Goal: Task Accomplishment & Management: Complete application form

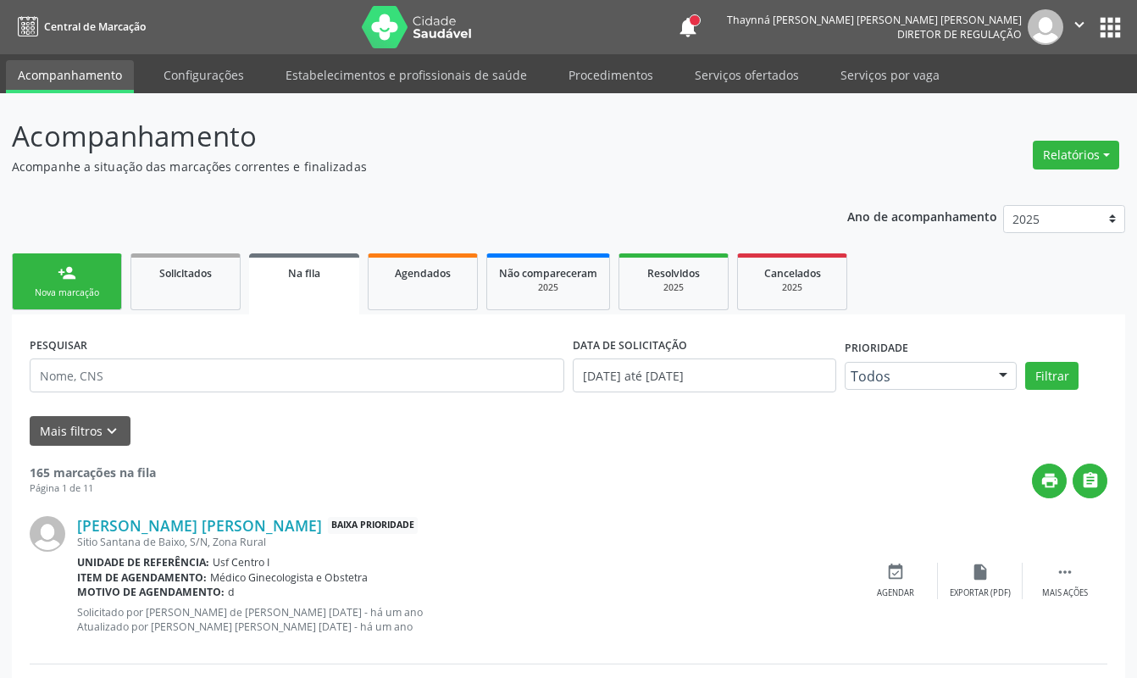
click at [65, 307] on link "person_add Nova marcação" at bounding box center [67, 281] width 110 height 57
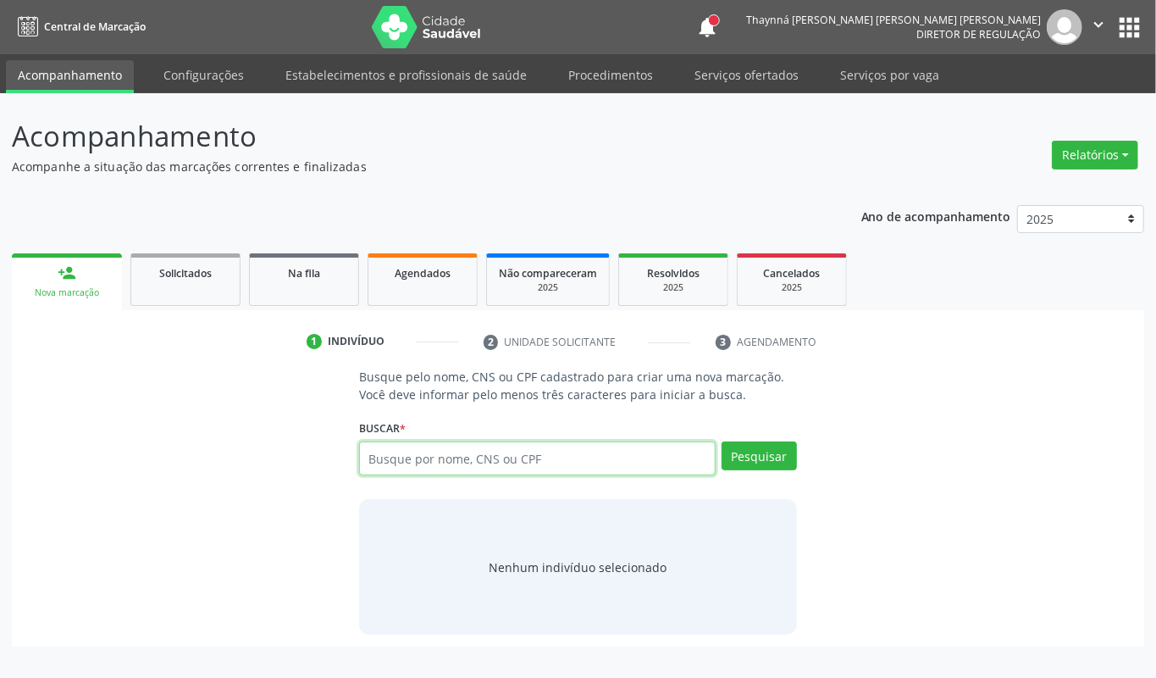
click at [417, 461] on input "text" at bounding box center [537, 458] width 357 height 34
type input "[PERSON_NAME]"
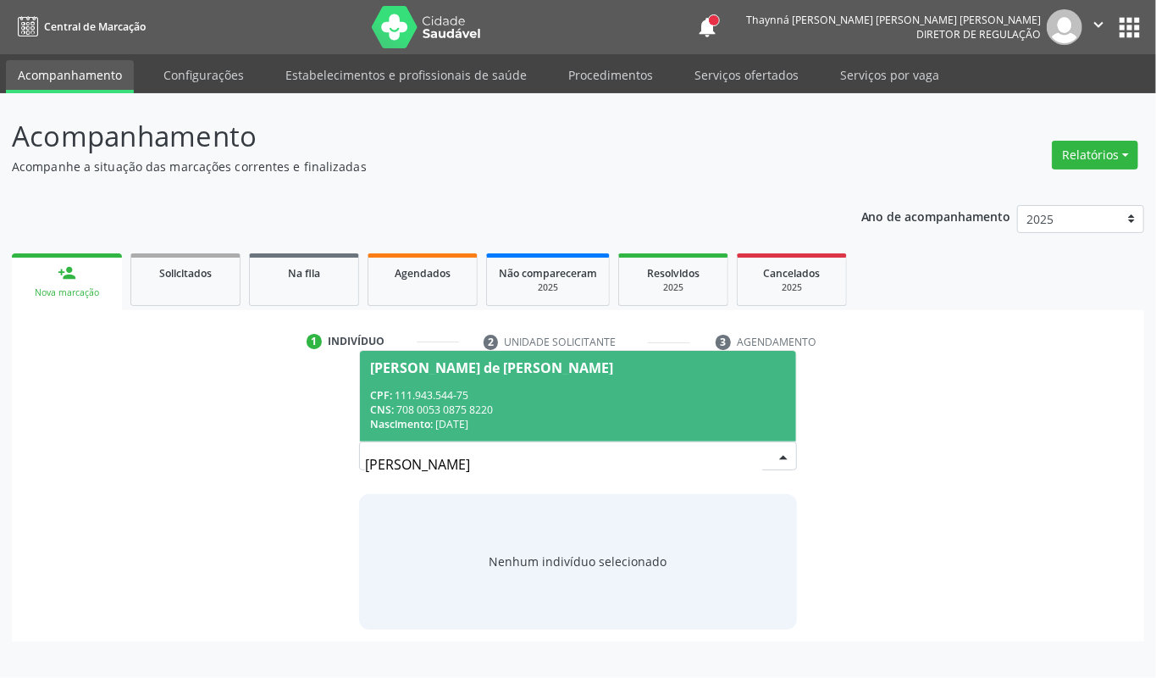
click at [512, 413] on div "CNS: 708 0053 0875 8220" at bounding box center [578, 409] width 416 height 14
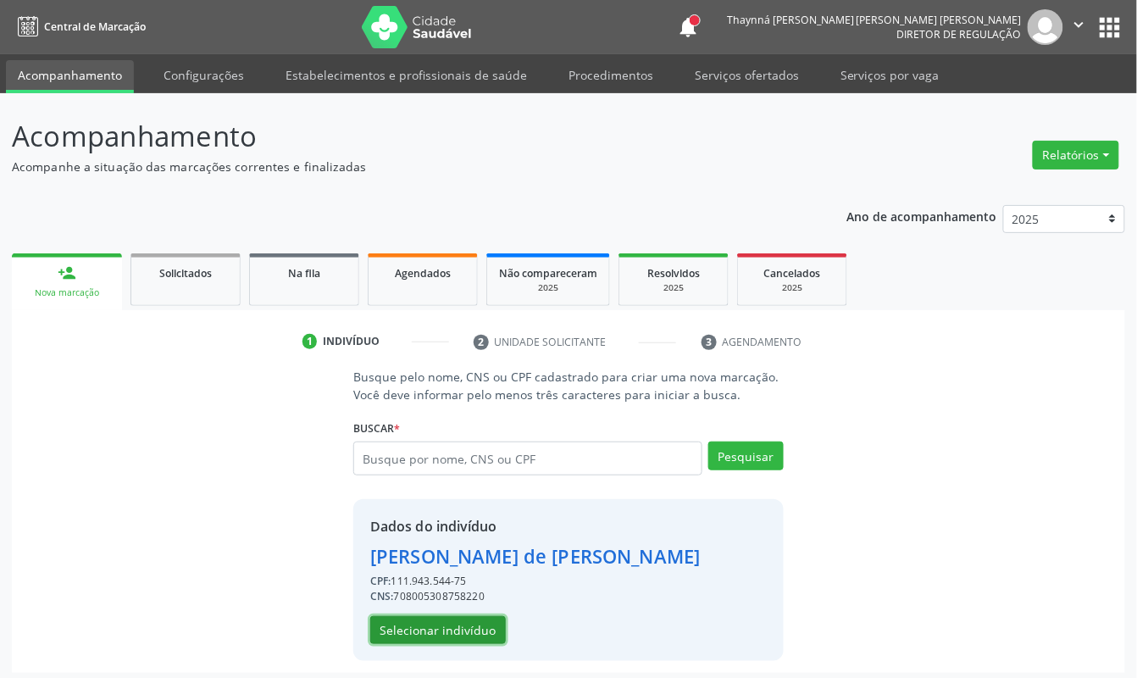
click at [458, 634] on button "Selecionar indivíduo" at bounding box center [438, 630] width 136 height 29
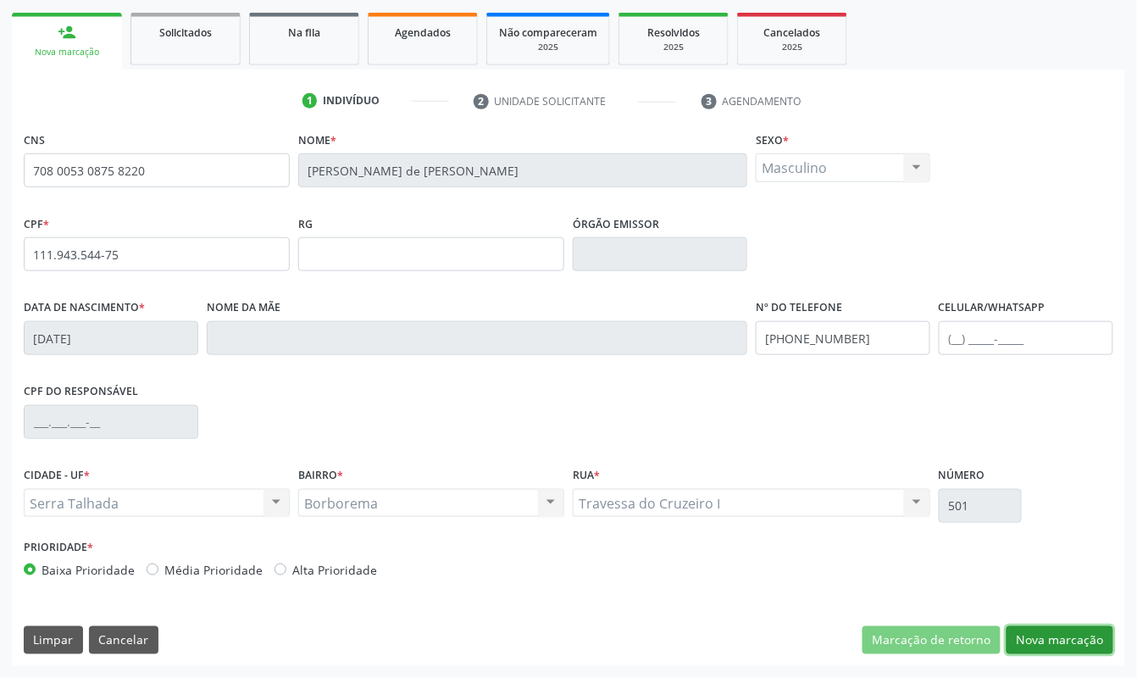
click at [1084, 630] on button "Nova marcação" at bounding box center [1059, 640] width 107 height 29
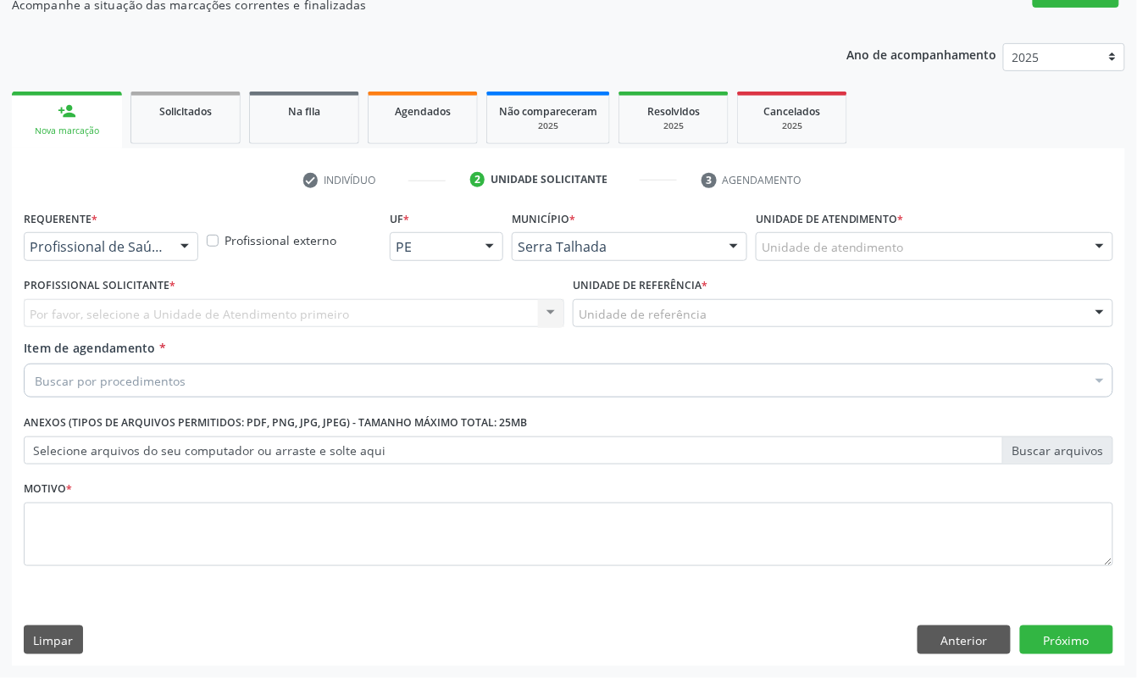
click at [115, 258] on div "Profissional de Saúde Profissional de Saúde Paciente Nenhum resultado encontrad…" at bounding box center [111, 246] width 174 height 29
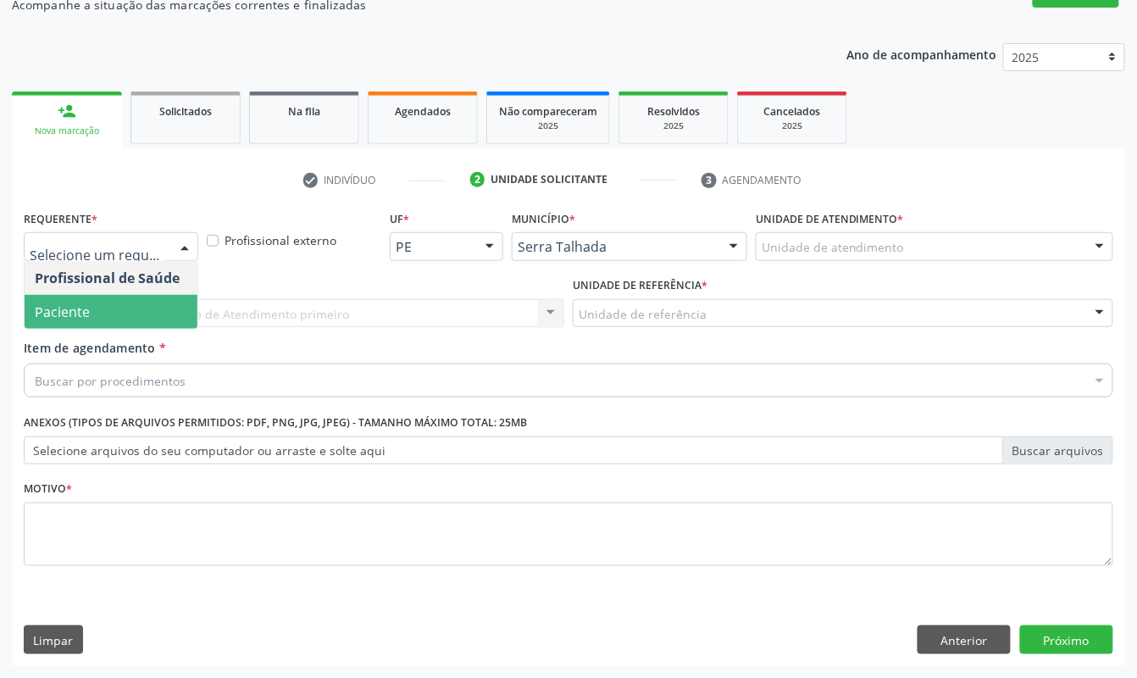
click at [90, 299] on span "Paciente" at bounding box center [111, 312] width 173 height 34
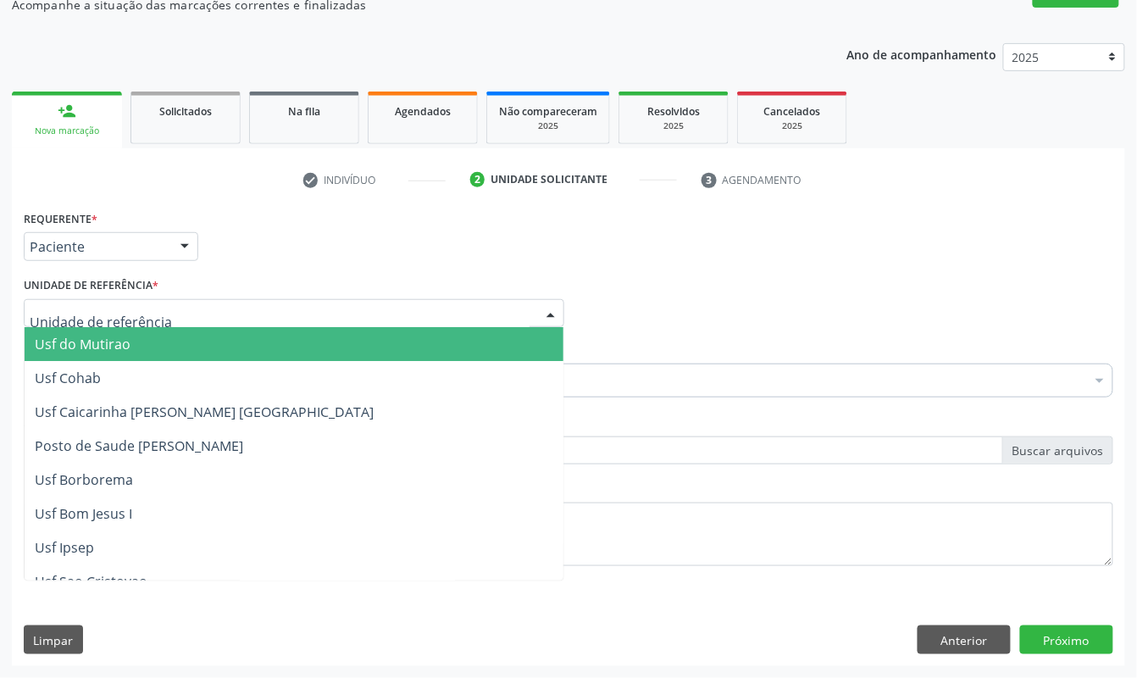
click at [90, 299] on div at bounding box center [294, 313] width 540 height 29
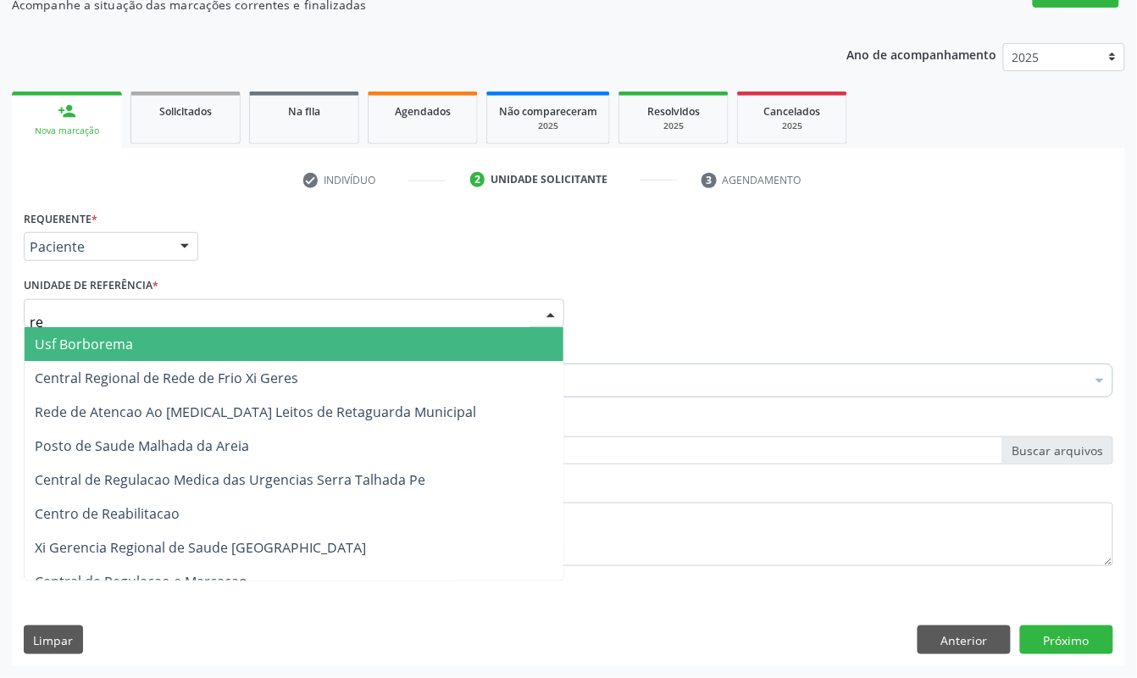
type input "rea"
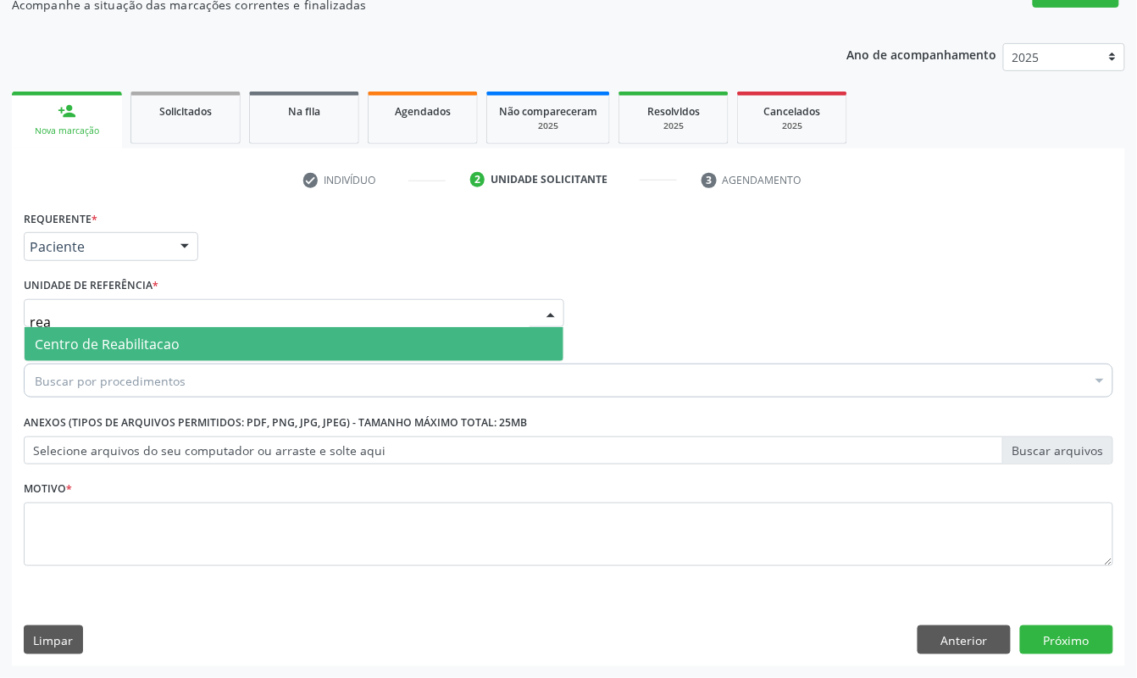
click at [100, 339] on span "Centro de Reabilitacao" at bounding box center [107, 344] width 145 height 19
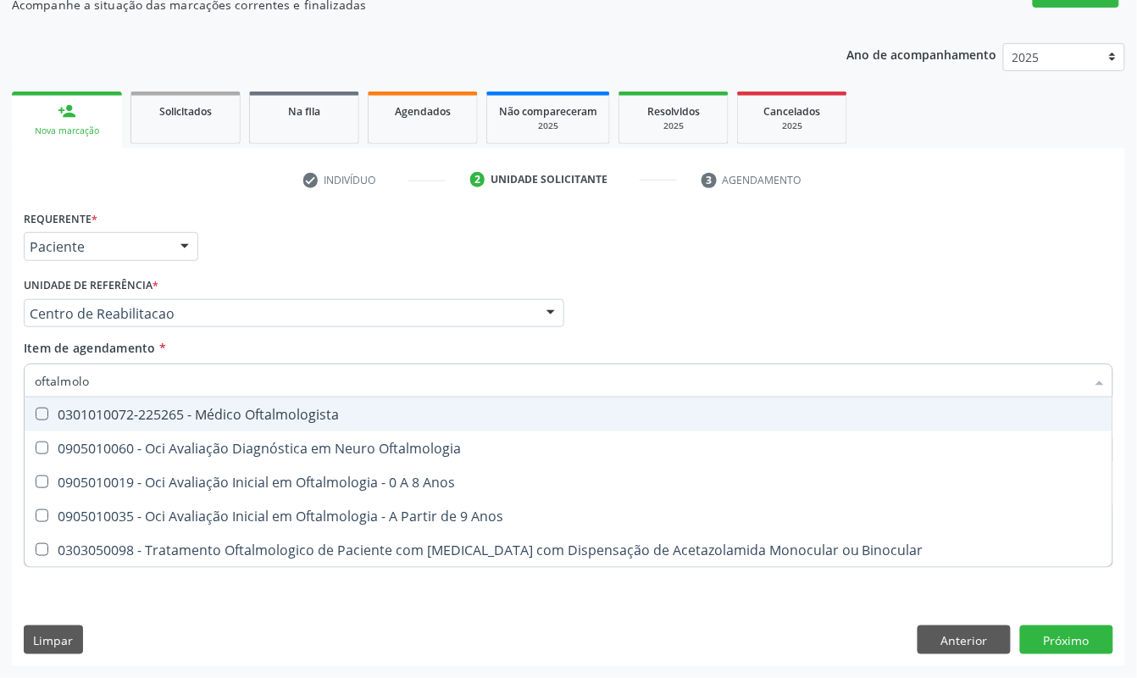
type input "oftalmolog"
click at [191, 412] on div "0301010072-225265 - Médico Oftalmologista" at bounding box center [568, 414] width 1067 height 14
checkbox Oftalmologista "true"
click at [231, 265] on div "Requerente * Paciente Profissional de Saúde Paciente Nenhum resultado encontrad…" at bounding box center [568, 239] width 1098 height 66
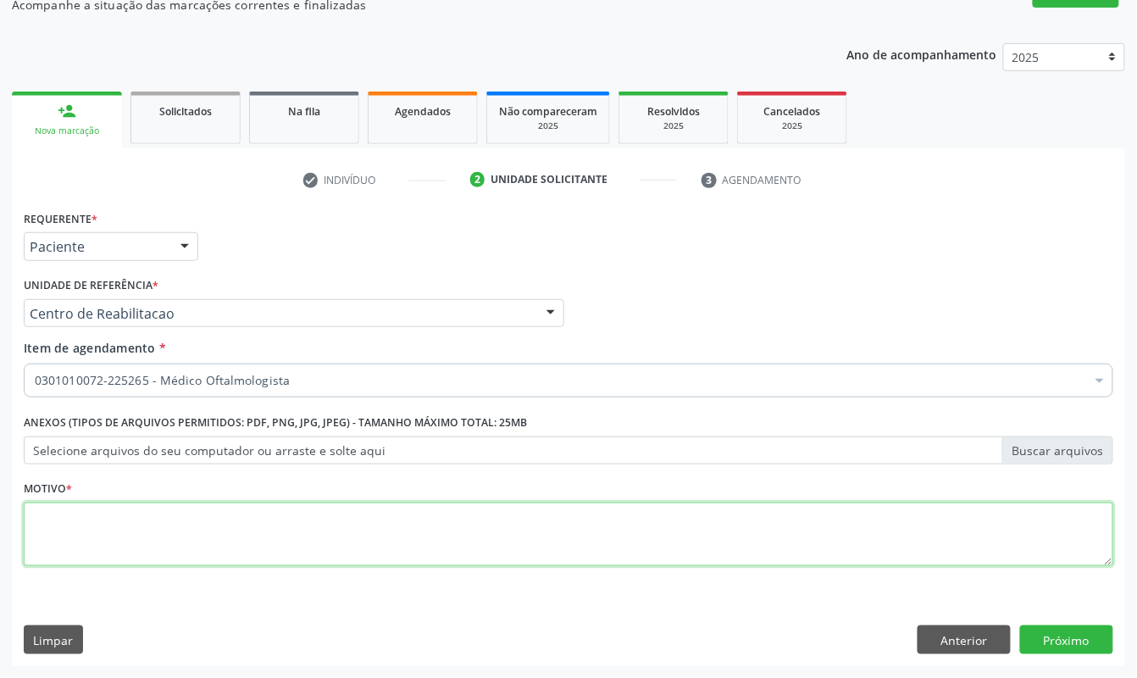
click at [113, 522] on textarea at bounding box center [568, 534] width 1089 height 64
type textarea "s"
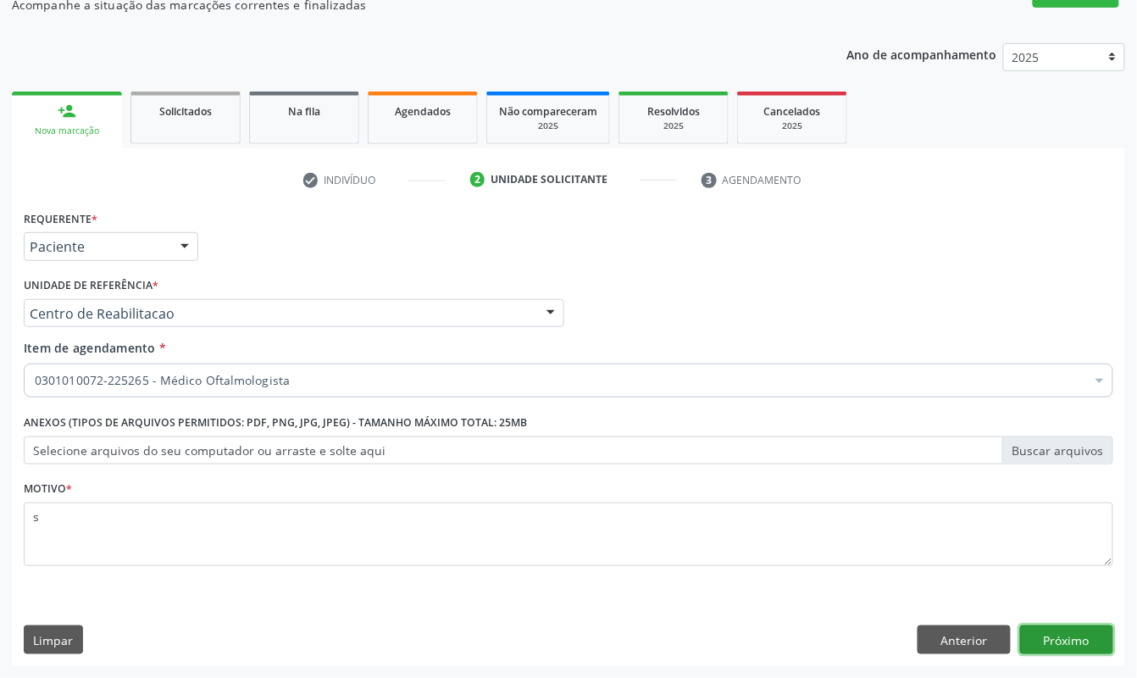
click at [1078, 634] on button "Próximo" at bounding box center [1066, 639] width 93 height 29
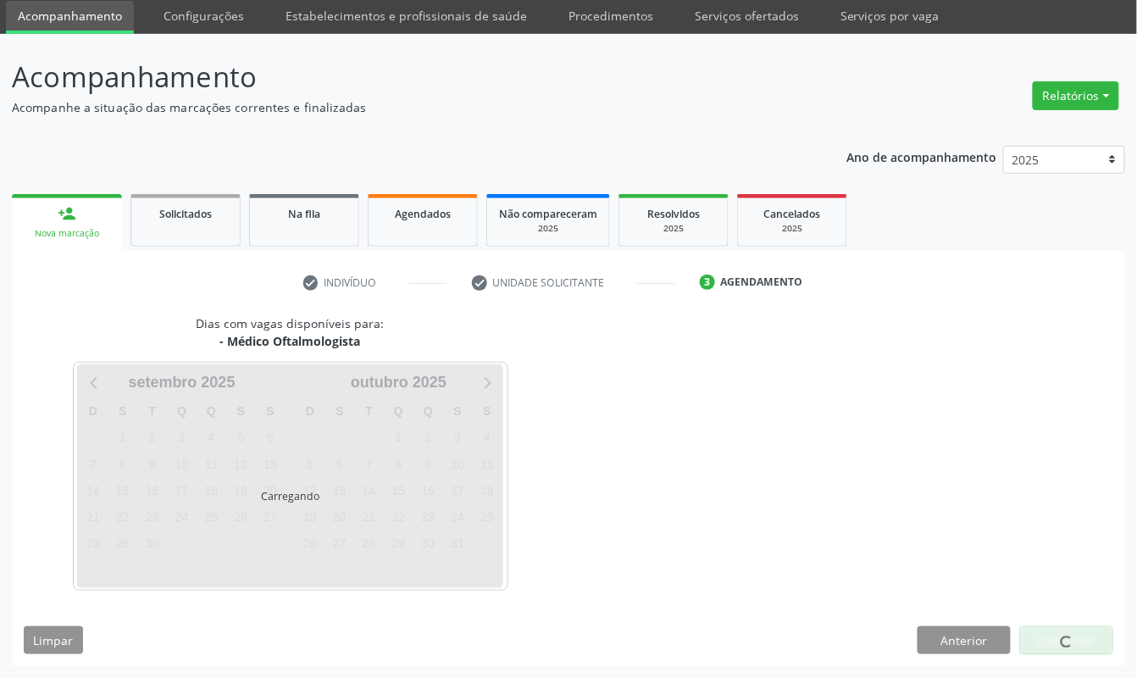
scroll to position [61, 0]
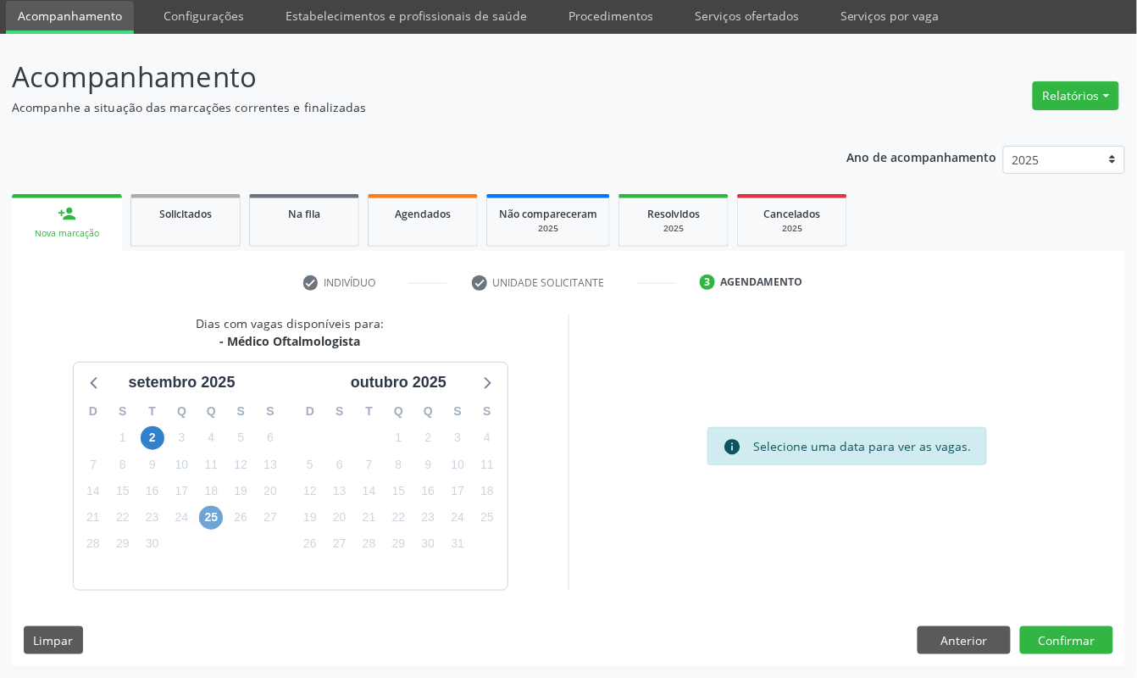
click at [208, 513] on span "25" at bounding box center [211, 518] width 24 height 24
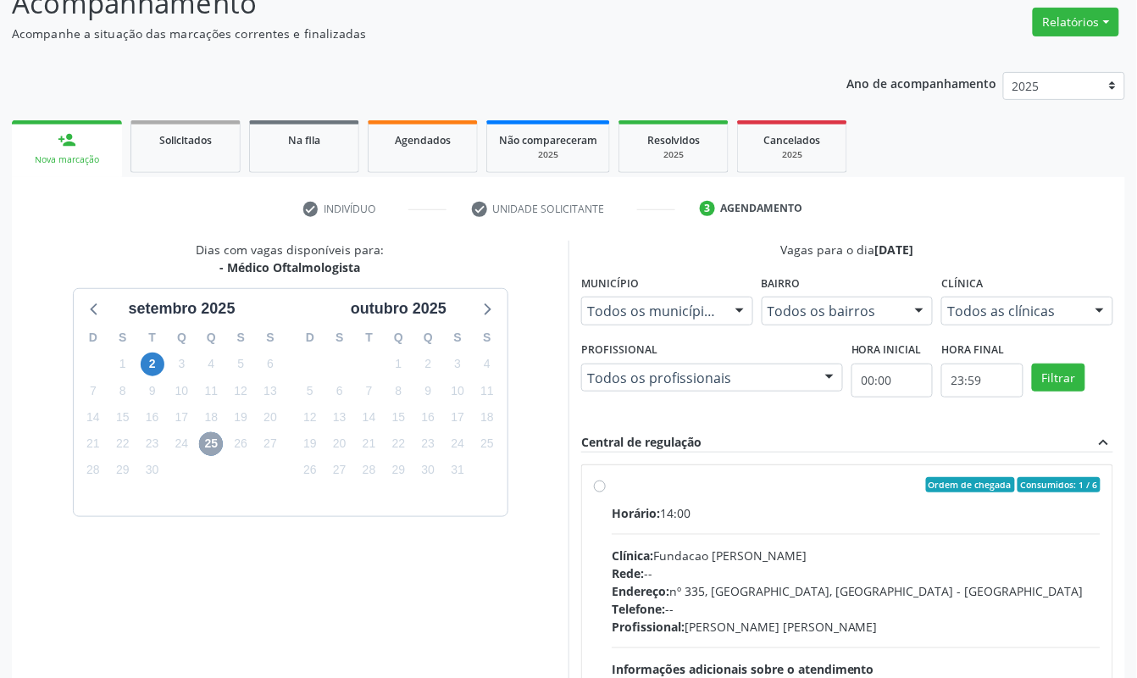
scroll to position [174, 0]
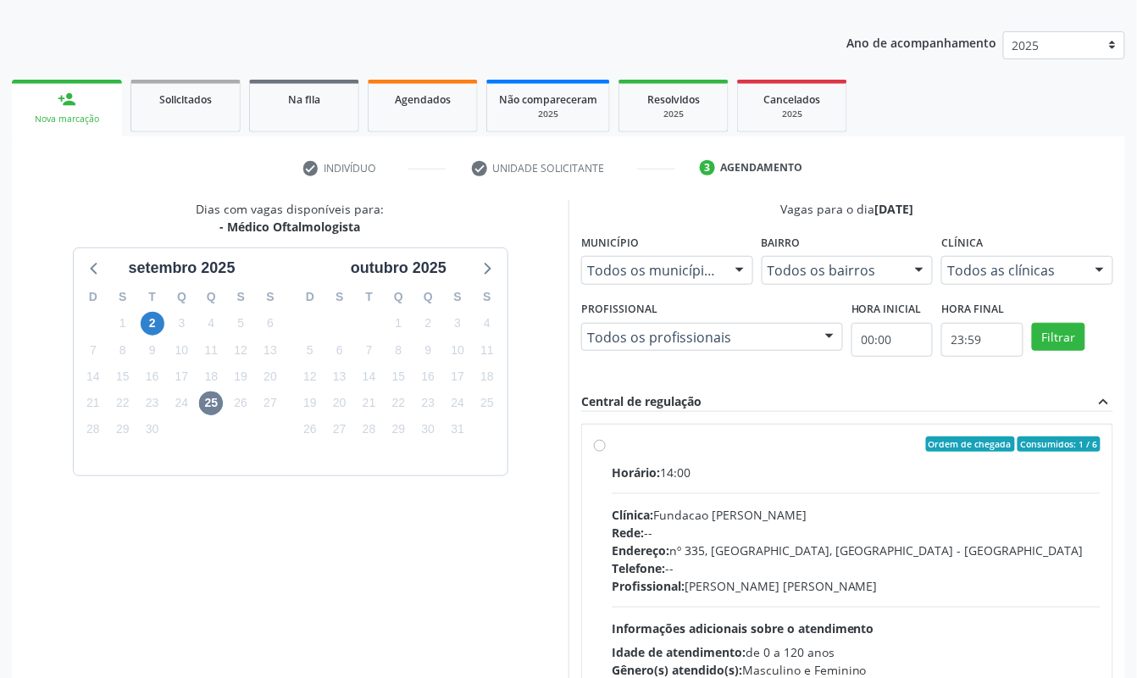
click at [726, 466] on div "Horário: 14:00" at bounding box center [856, 472] width 489 height 18
click at [606, 451] on input "Ordem de chegada Consumidos: 1 / 6 Horário: 14:00 Clínica: Fundacao [PERSON_NAM…" at bounding box center [600, 443] width 12 height 15
radio input "true"
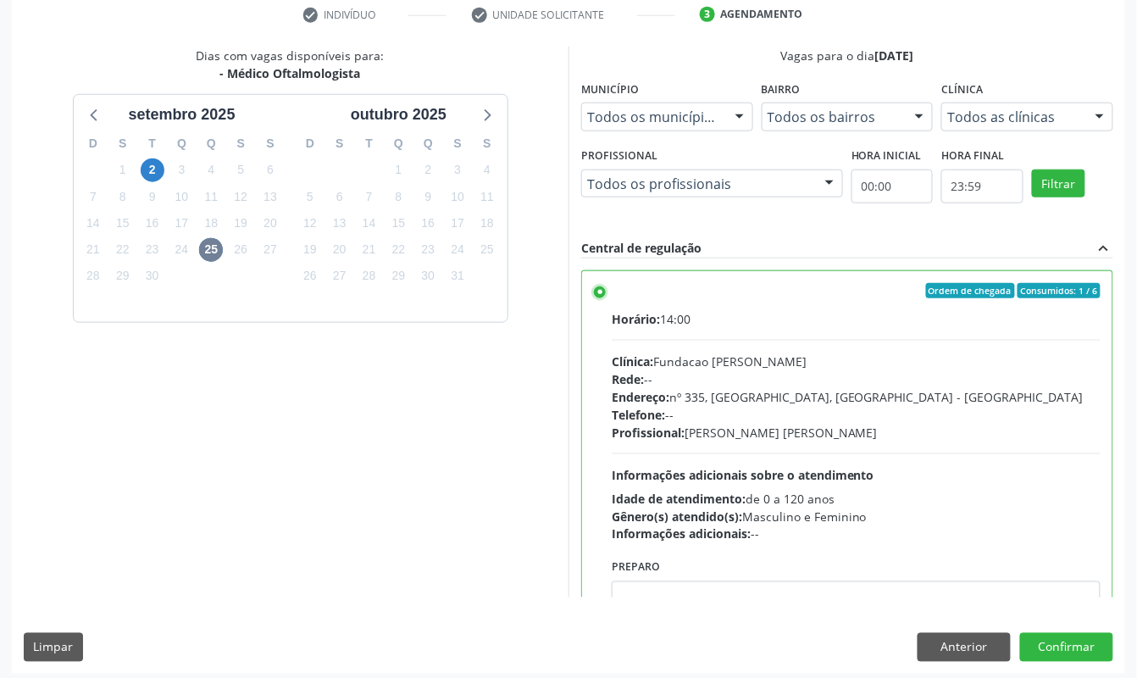
scroll to position [335, 0]
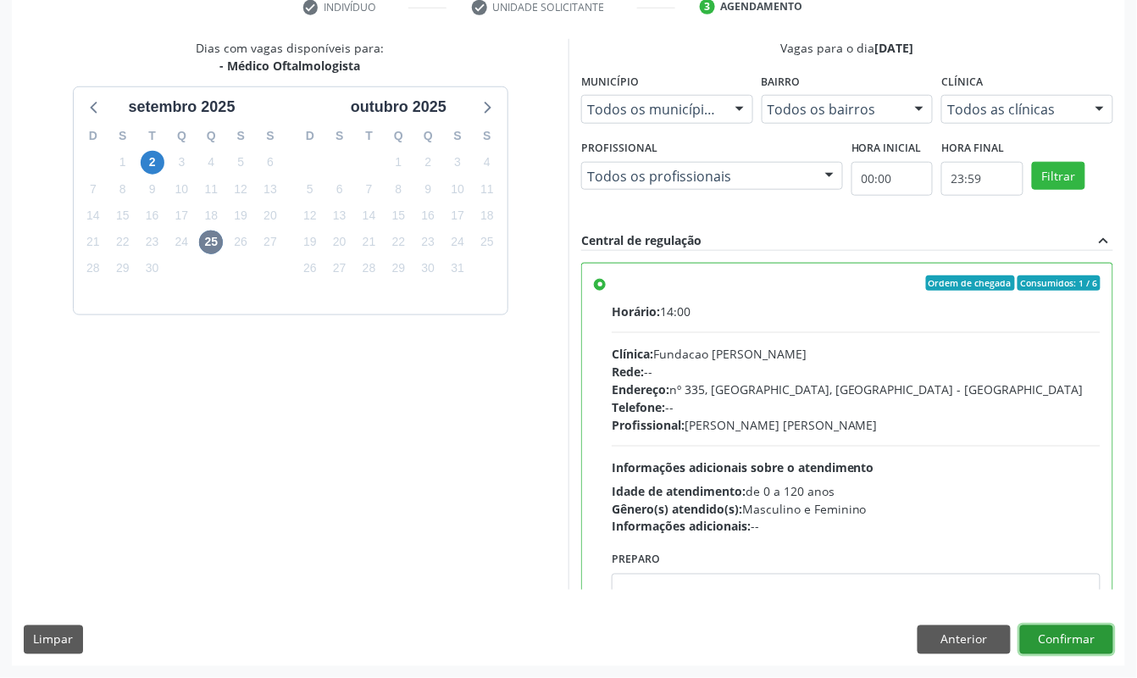
click at [1064, 639] on button "Confirmar" at bounding box center [1066, 639] width 93 height 29
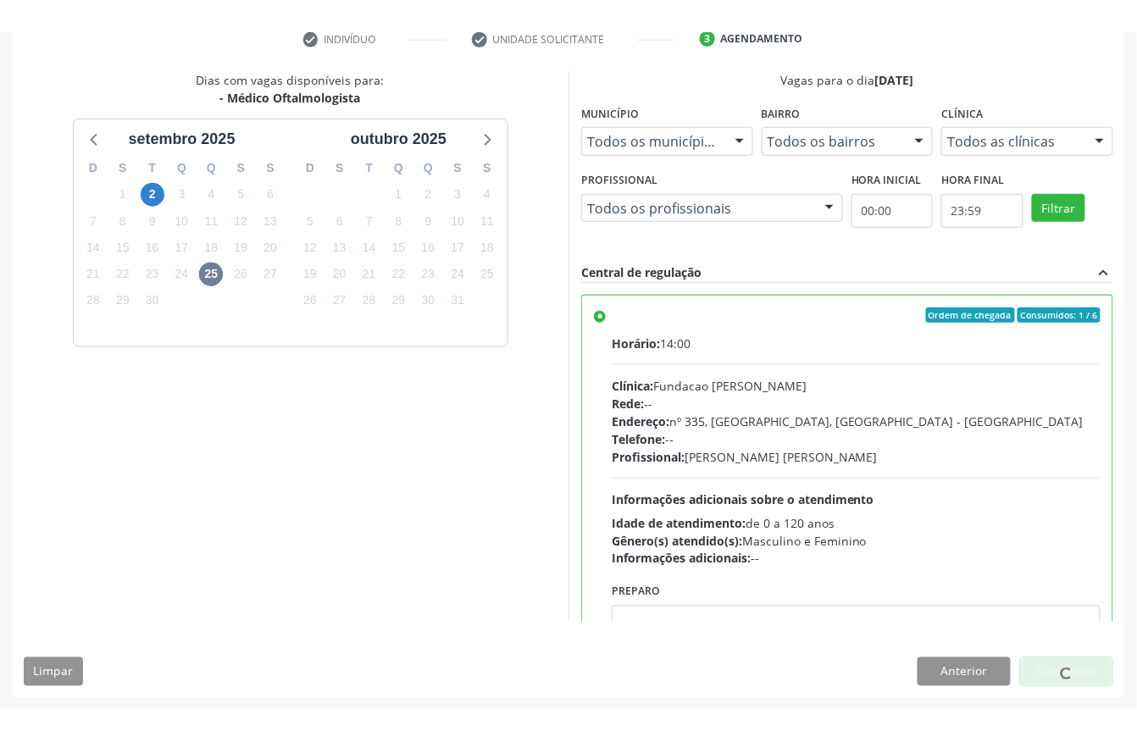
scroll to position [0, 0]
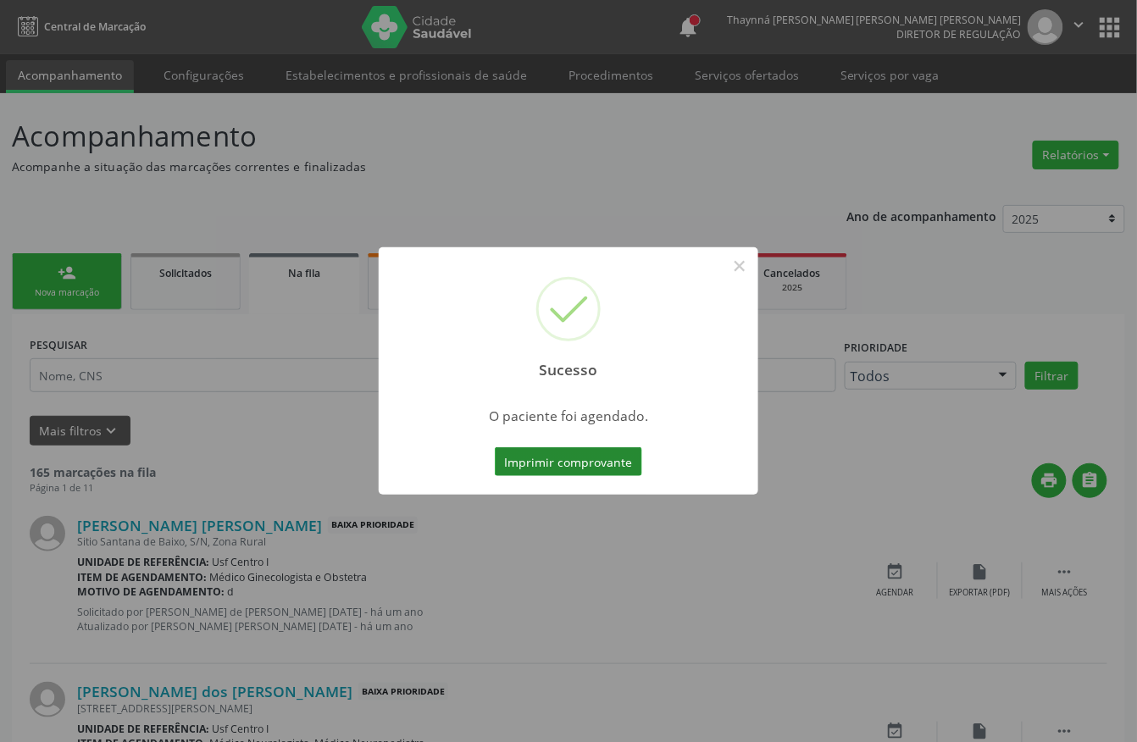
click at [586, 461] on button "Imprimir comprovante" at bounding box center [568, 461] width 147 height 29
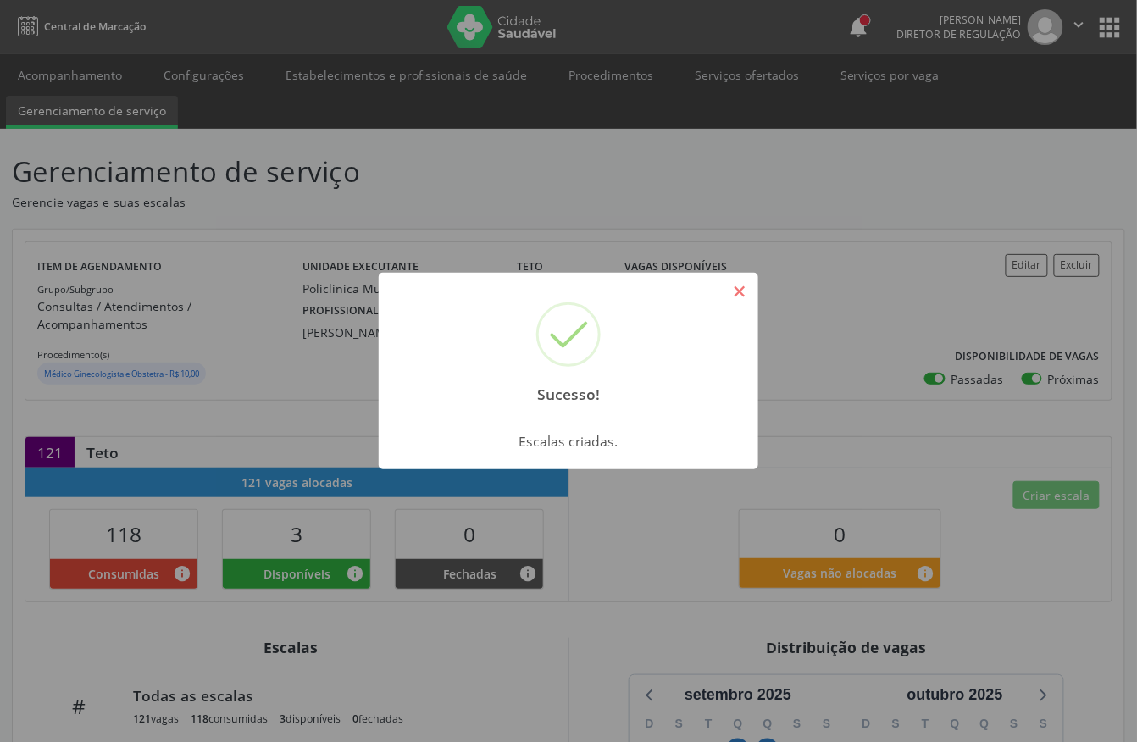
click at [735, 286] on button "×" at bounding box center [739, 291] width 29 height 29
